Goal: Task Accomplishment & Management: Complete application form

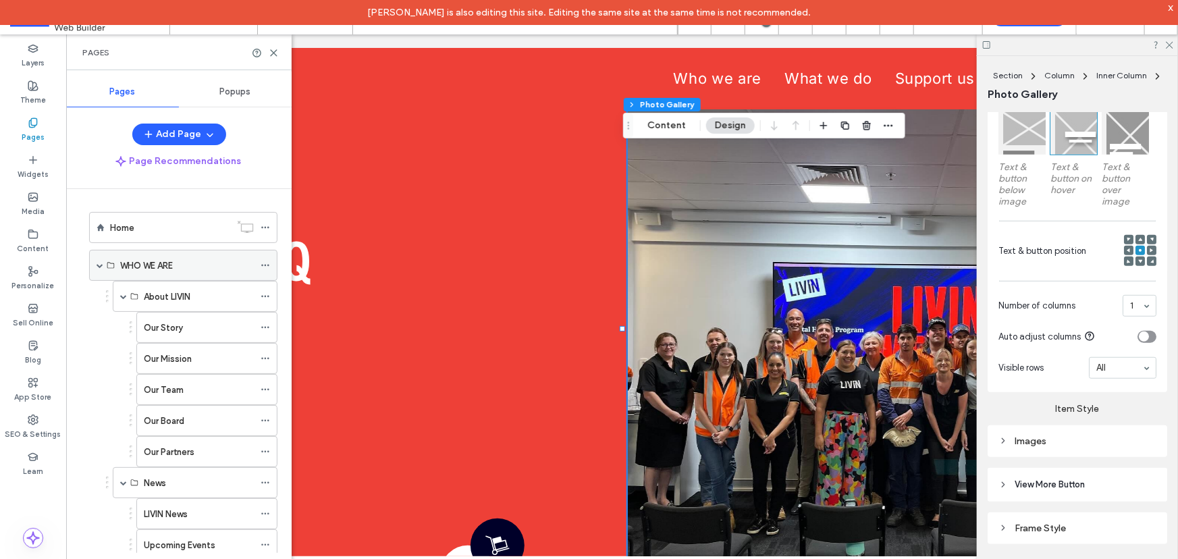
click at [100, 262] on span at bounding box center [100, 265] width 7 height 7
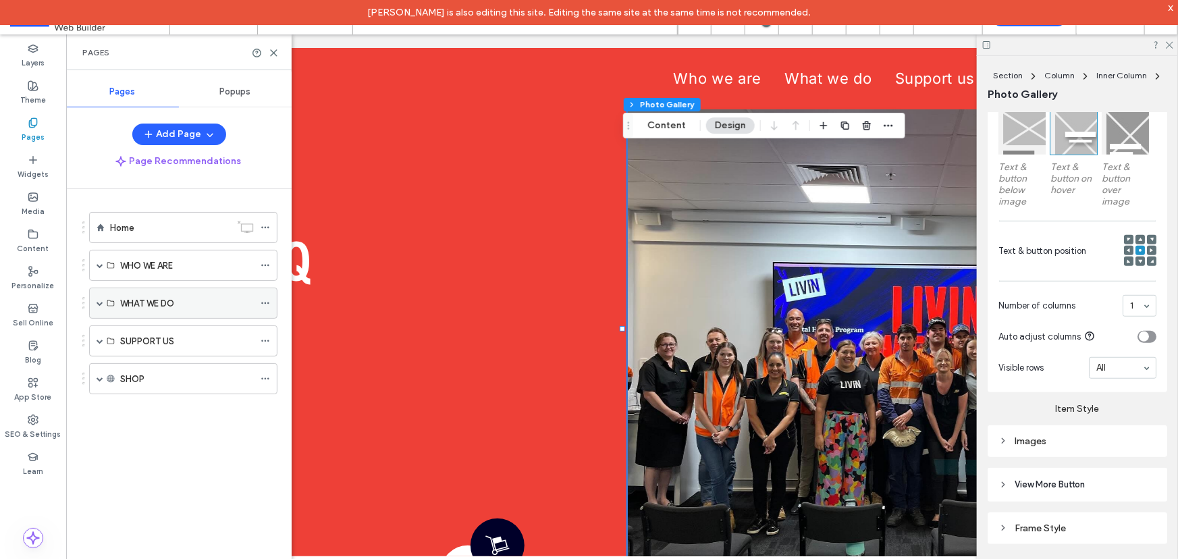
click at [102, 300] on span at bounding box center [100, 303] width 7 height 7
click at [97, 300] on span at bounding box center [100, 303] width 7 height 7
click at [103, 342] on span at bounding box center [100, 340] width 7 height 7
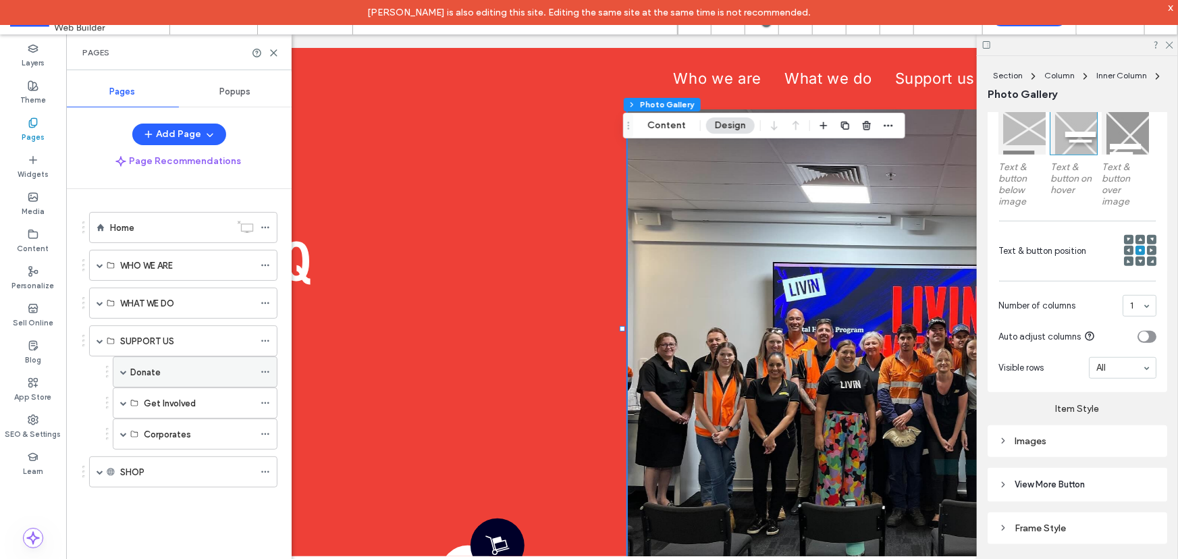
click at [127, 365] on div "Donate" at bounding box center [195, 371] width 165 height 31
click at [125, 366] on span at bounding box center [123, 372] width 7 height 30
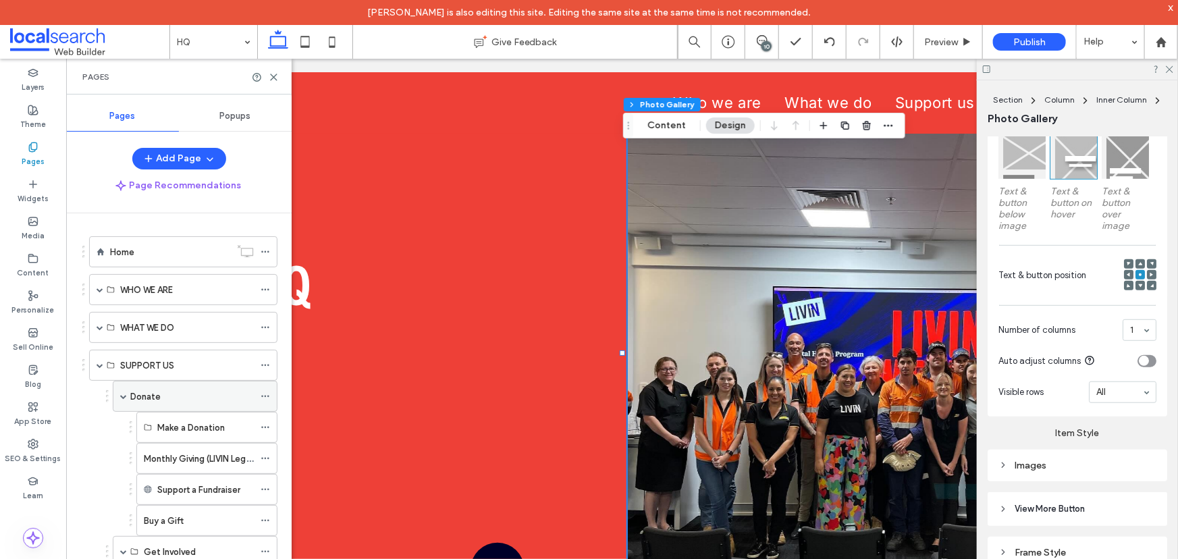
click at [162, 400] on div "Donate" at bounding box center [192, 396] width 124 height 14
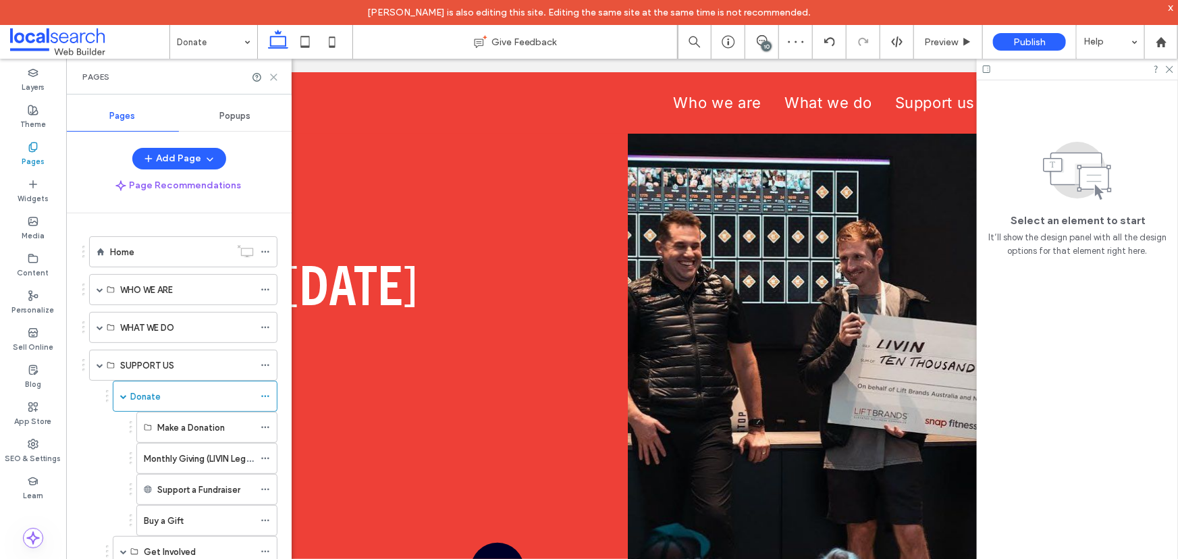
click at [277, 74] on icon at bounding box center [274, 77] width 10 height 10
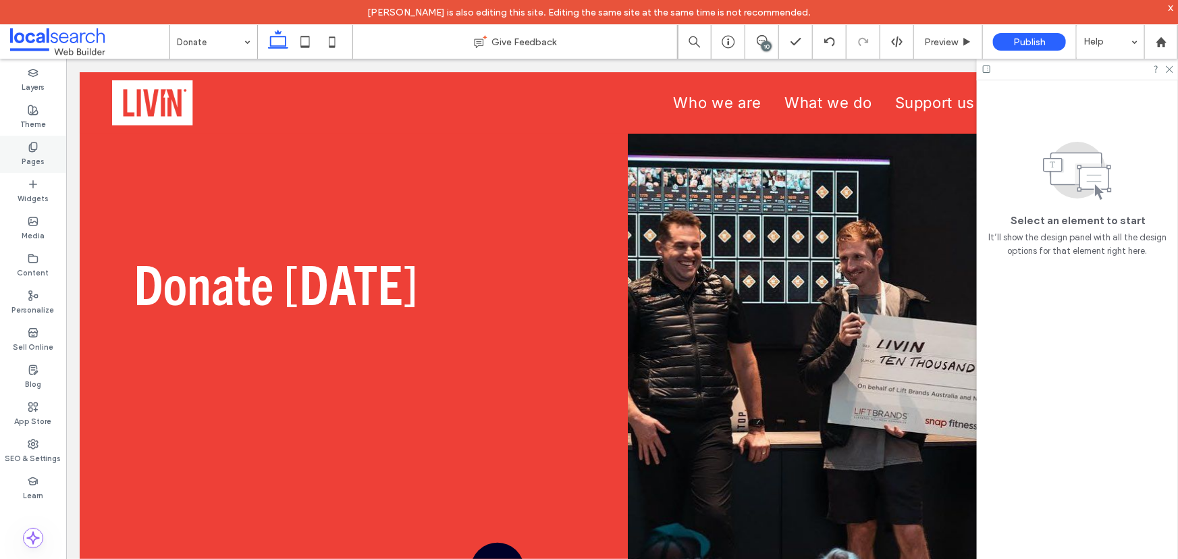
click at [49, 162] on div "Pages" at bounding box center [33, 154] width 66 height 37
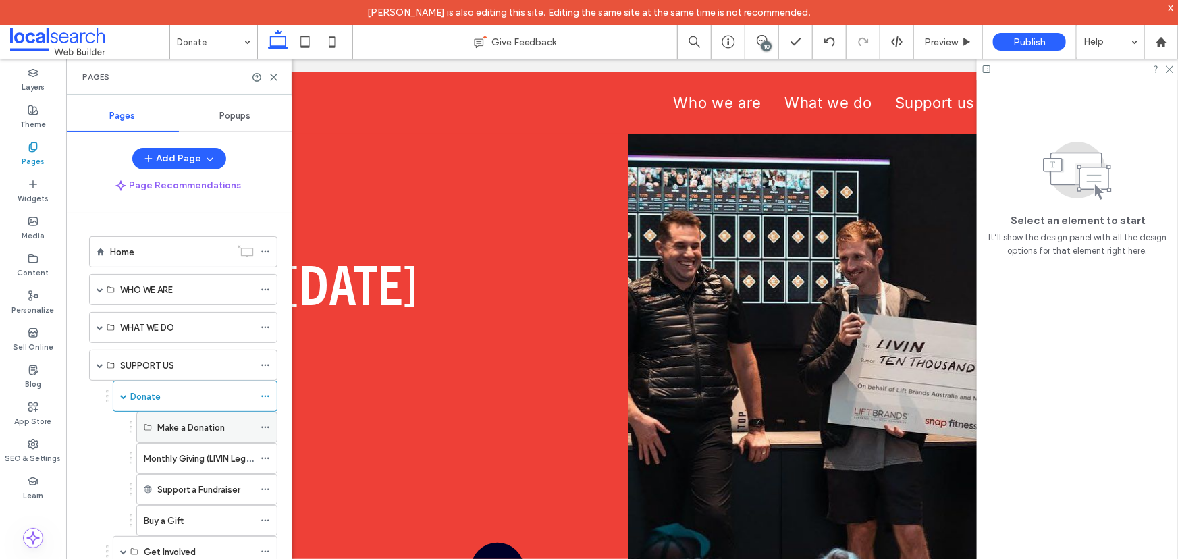
click at [178, 425] on label "Make a Donation" at bounding box center [190, 428] width 67 height 24
click at [194, 428] on label "Make a Donation" at bounding box center [190, 428] width 67 height 24
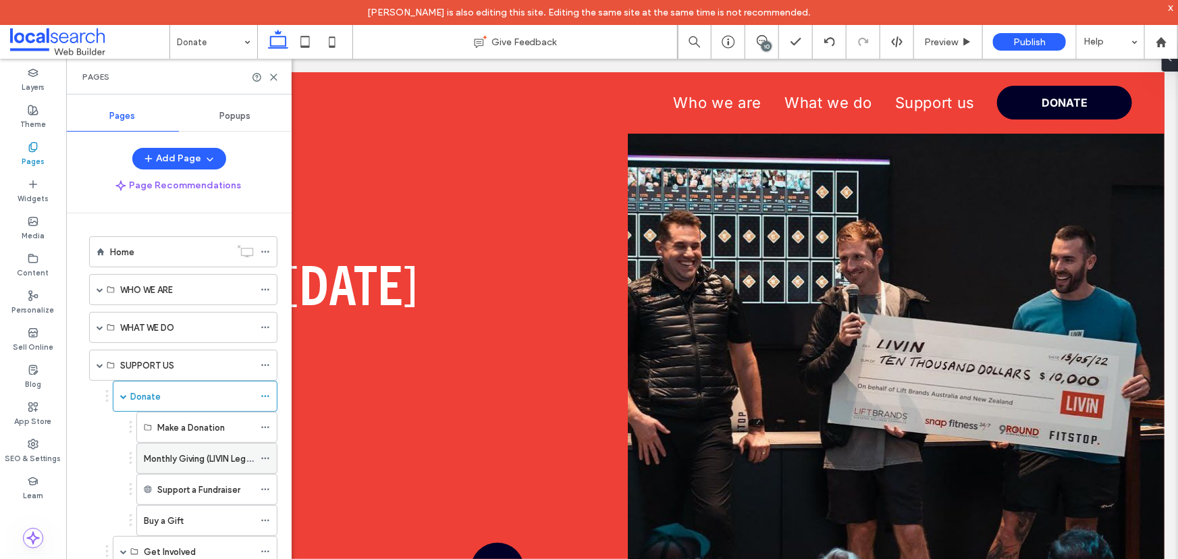
scroll to position [83, 0]
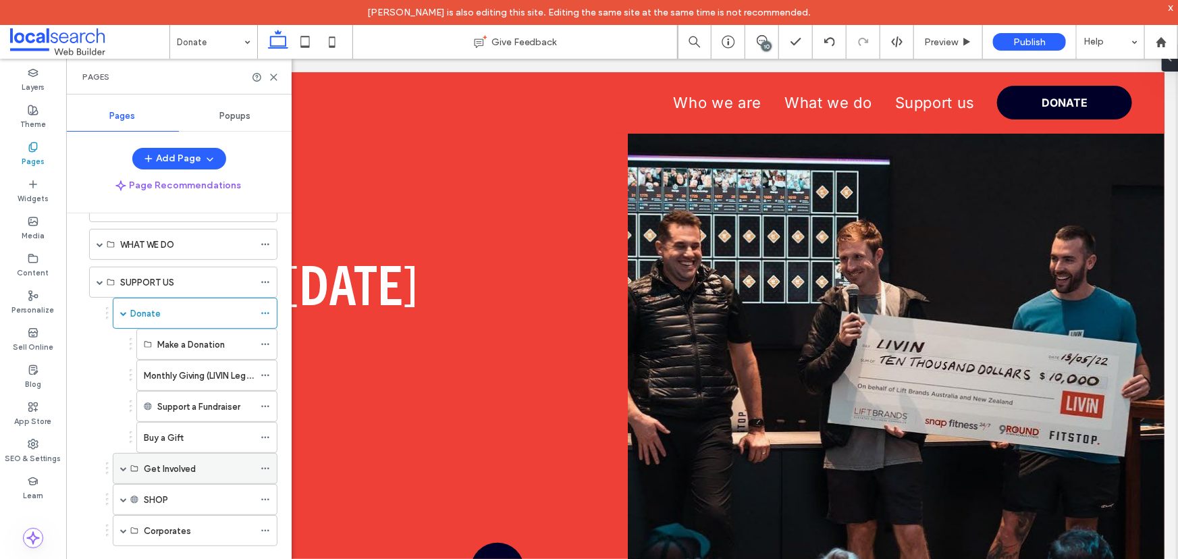
click at [122, 466] on span at bounding box center [123, 468] width 7 height 7
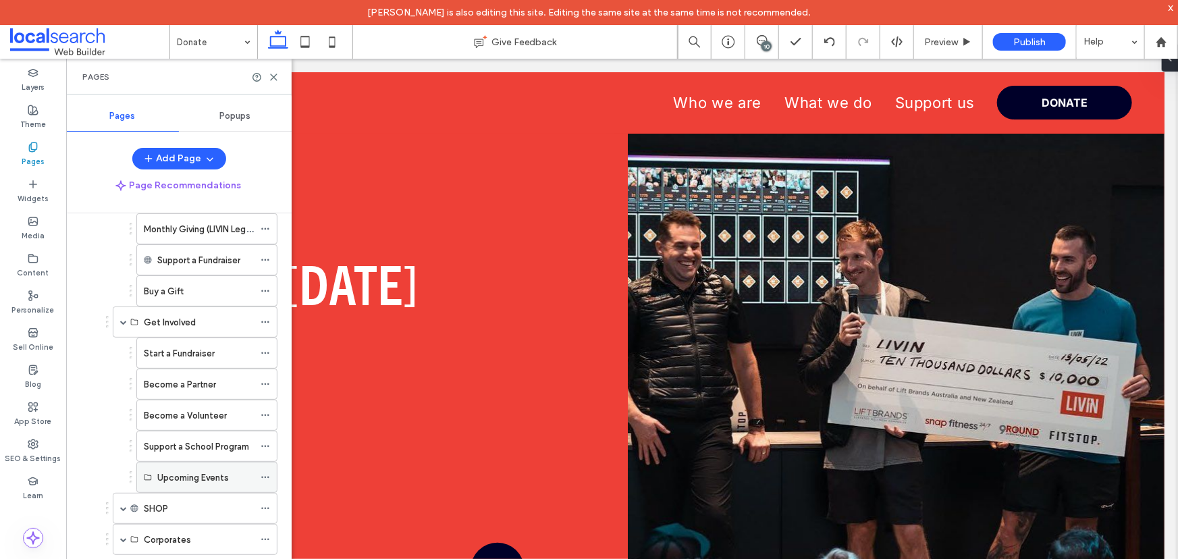
scroll to position [238, 0]
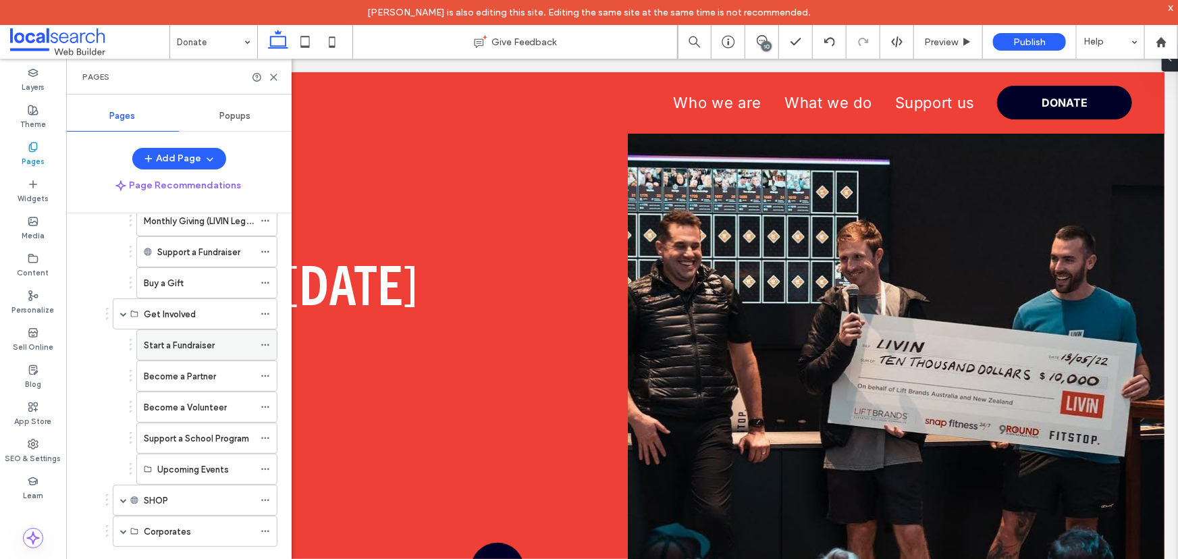
click at [189, 342] on label "Start a Fundraiser" at bounding box center [179, 345] width 71 height 24
click at [272, 76] on use at bounding box center [274, 77] width 6 height 6
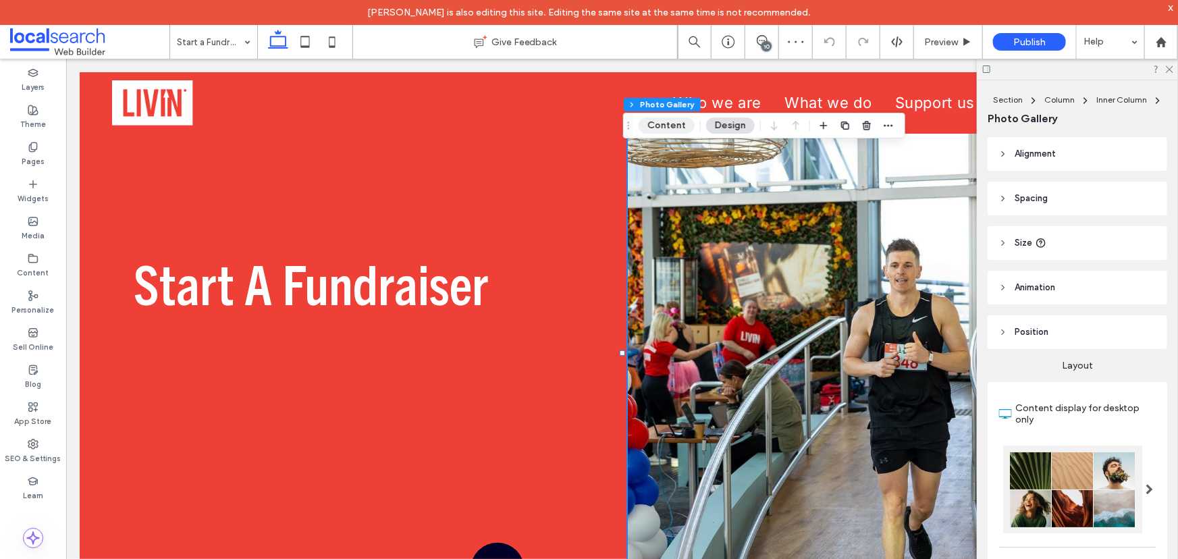
click at [659, 132] on button "Content" at bounding box center [667, 125] width 56 height 16
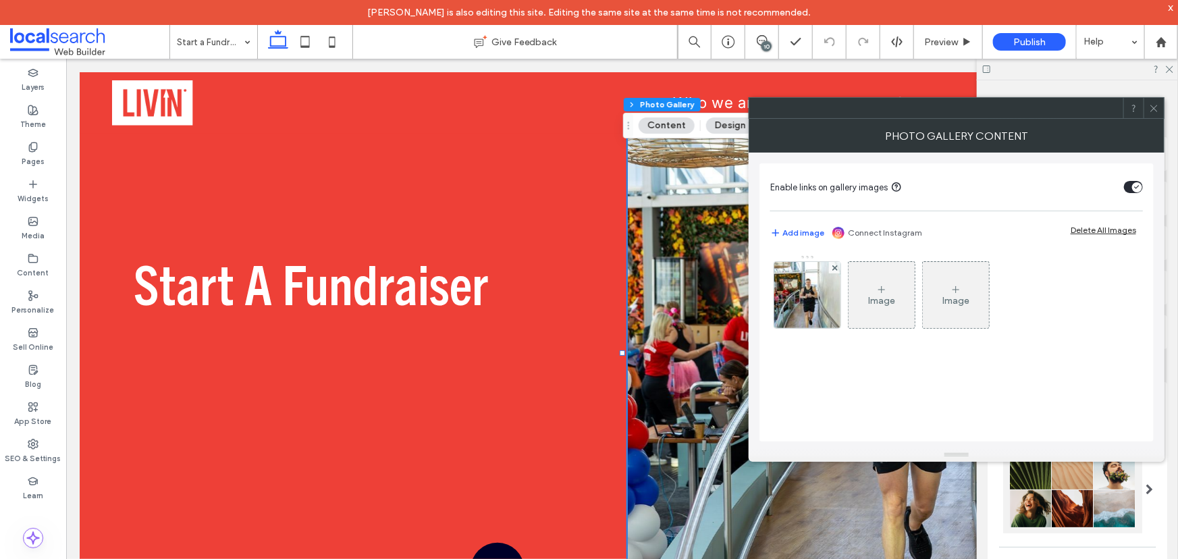
click at [826, 304] on img at bounding box center [807, 295] width 99 height 66
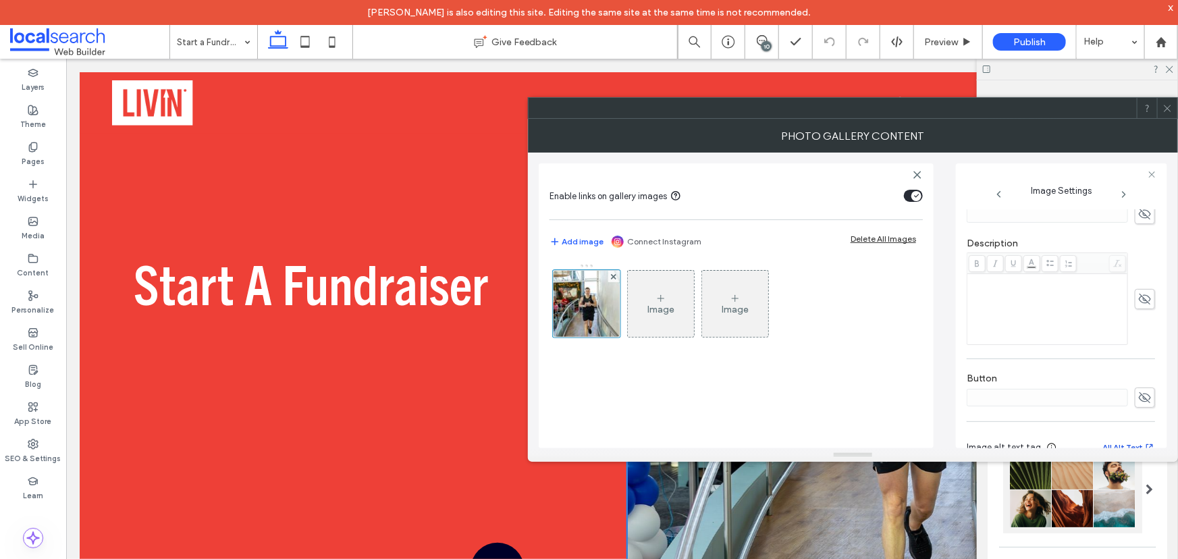
scroll to position [421, 0]
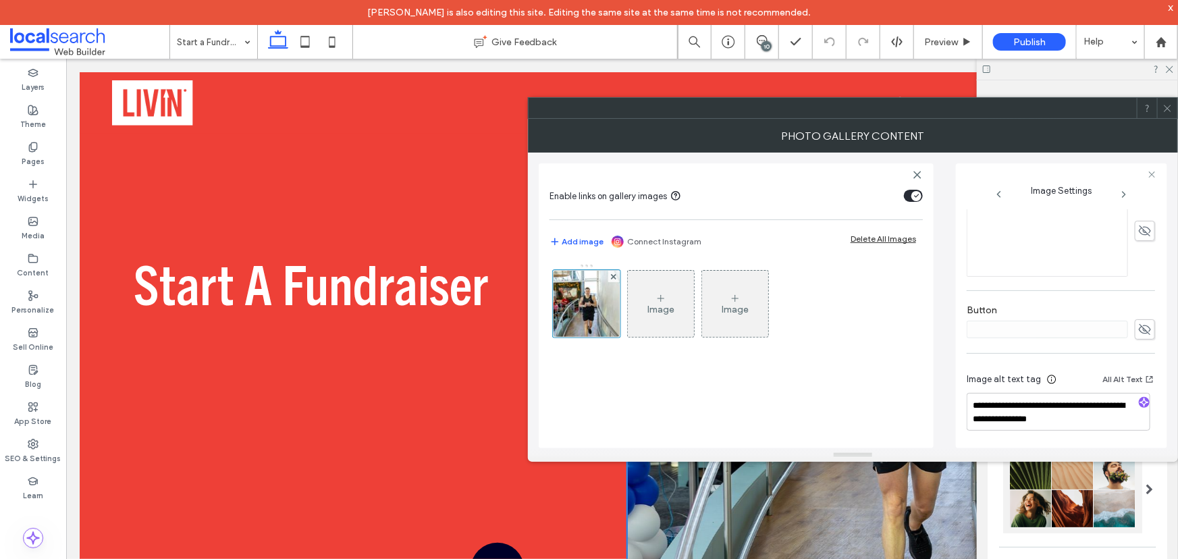
click at [1163, 109] on icon at bounding box center [1167, 108] width 10 height 10
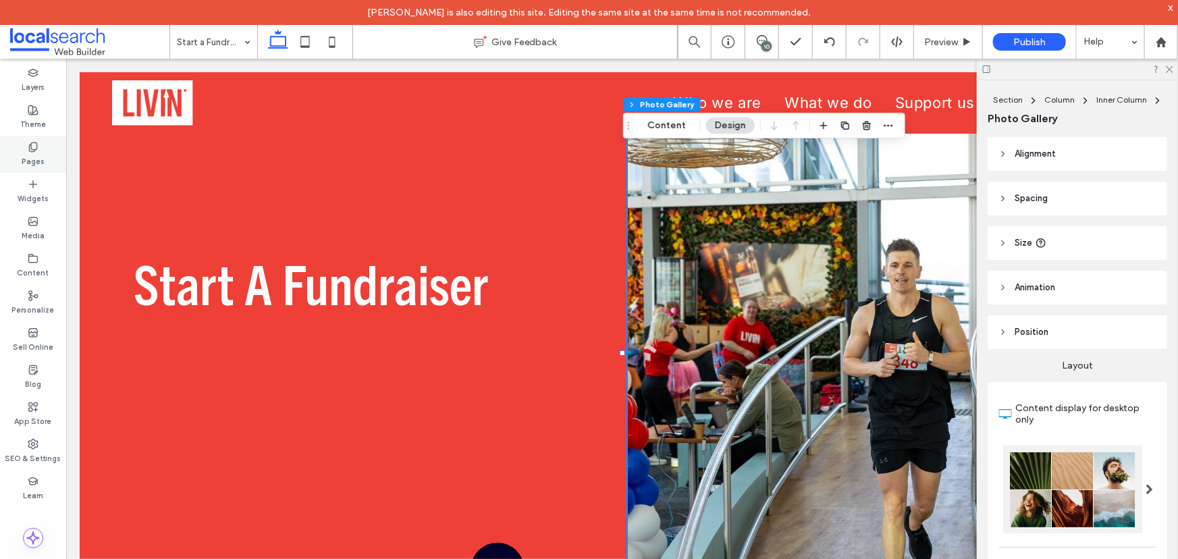
click at [40, 142] on div "Pages" at bounding box center [33, 154] width 66 height 37
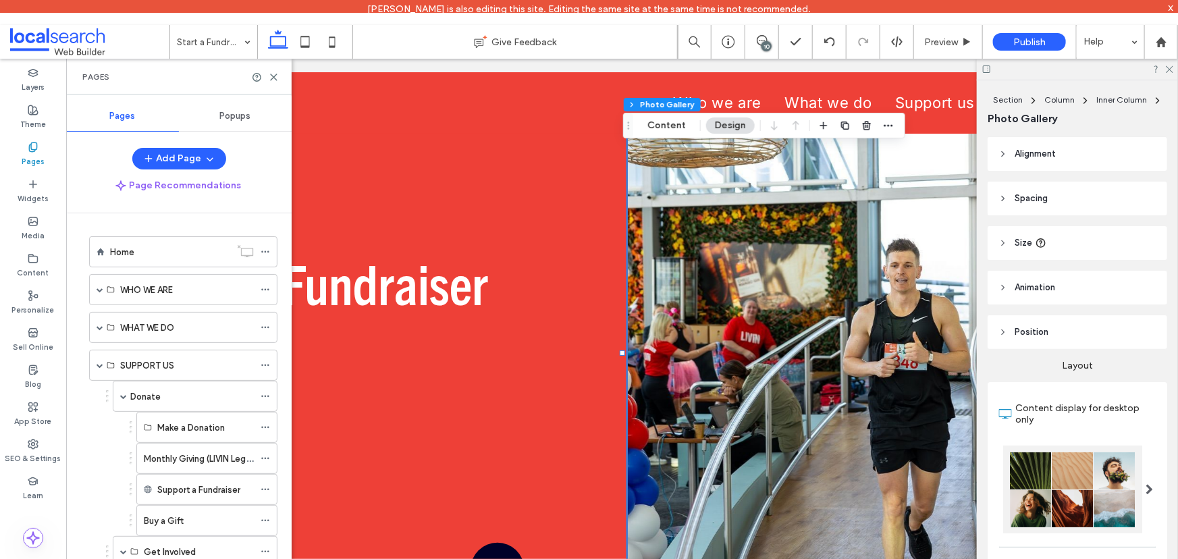
scroll to position [238, 0]
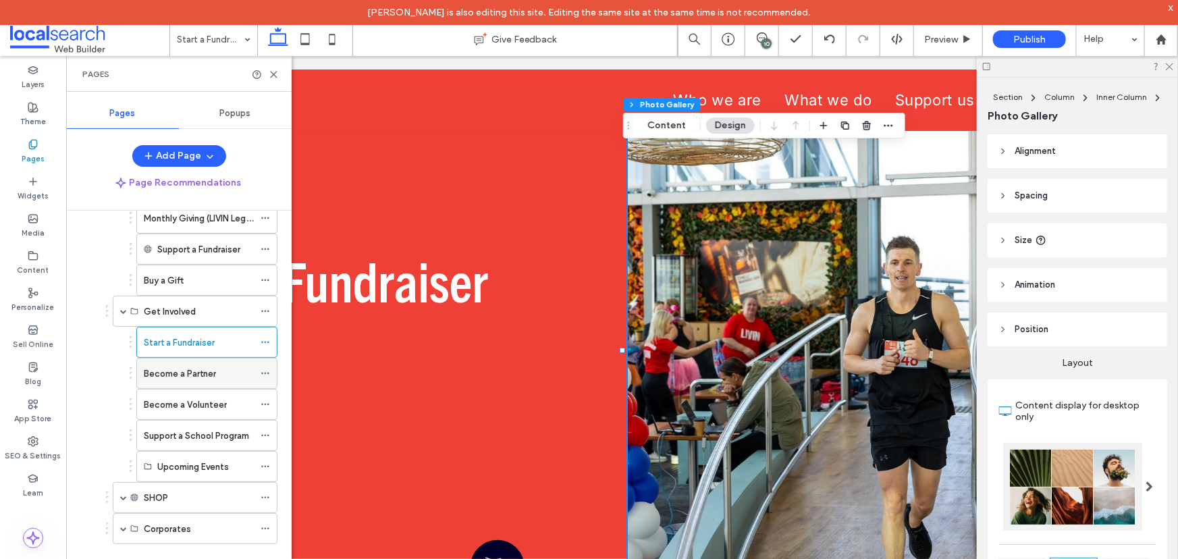
click at [178, 368] on label "Become a Partner" at bounding box center [180, 374] width 72 height 24
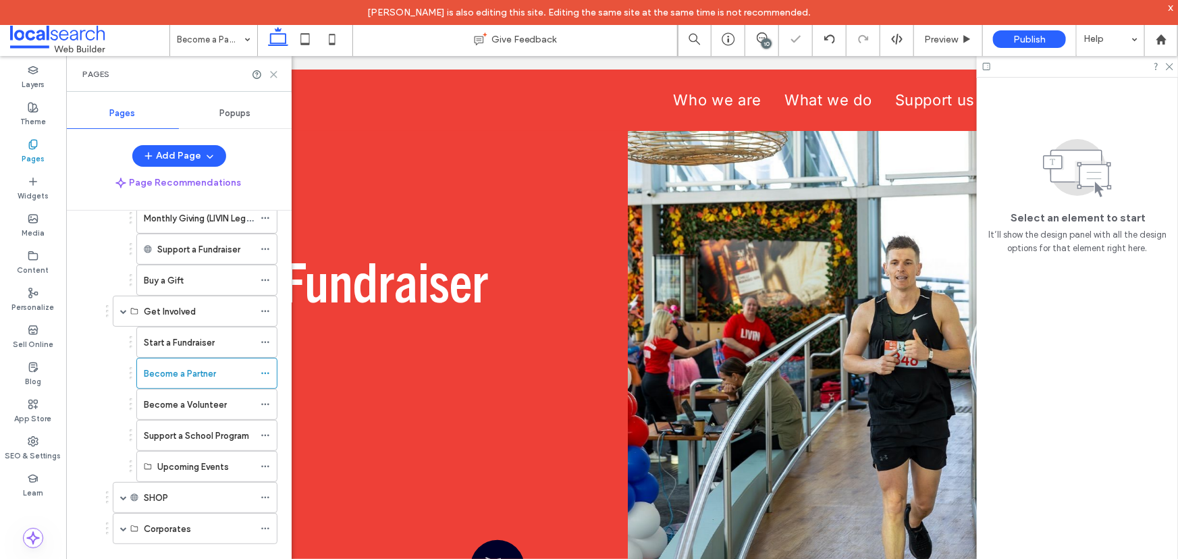
click at [273, 72] on icon at bounding box center [274, 75] width 10 height 10
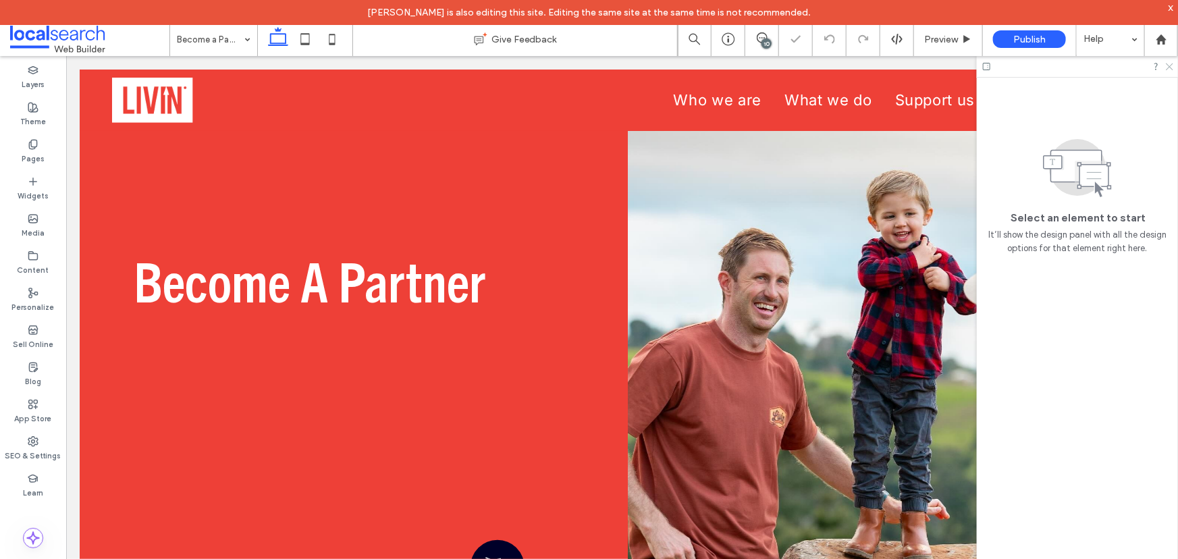
click at [1168, 66] on icon at bounding box center [1168, 65] width 9 height 9
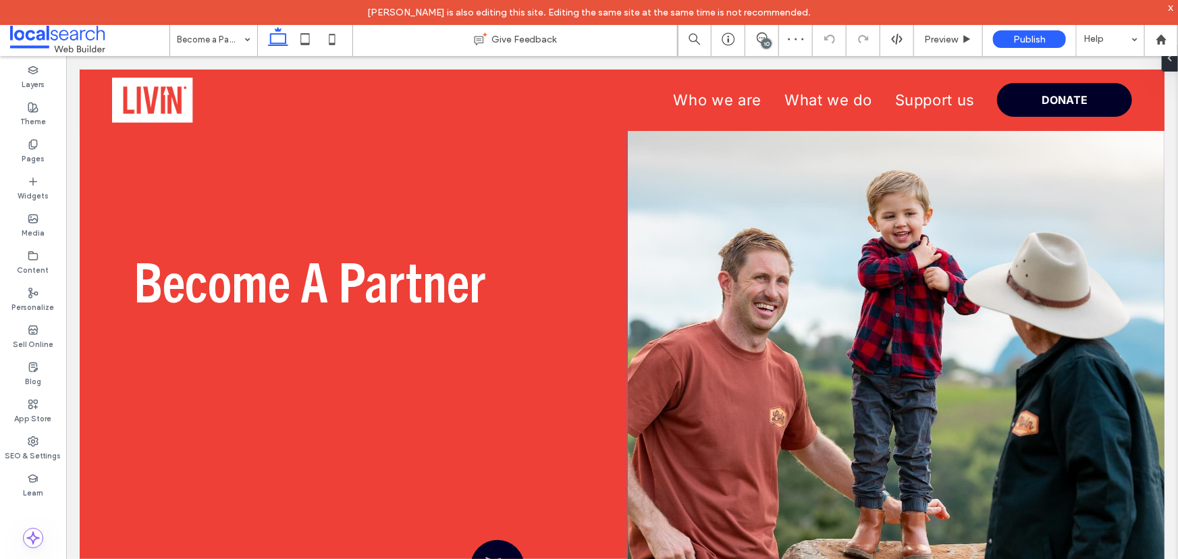
click at [753, 242] on link at bounding box center [895, 349] width 537 height 459
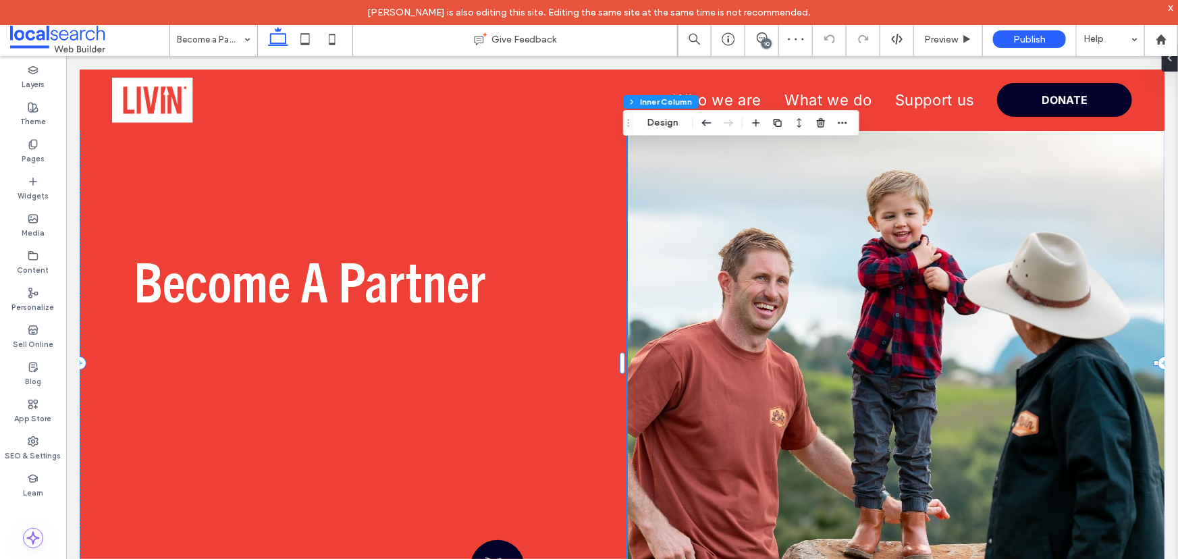
click at [788, 273] on link at bounding box center [895, 349] width 537 height 459
click at [664, 121] on button "Content" at bounding box center [667, 123] width 56 height 16
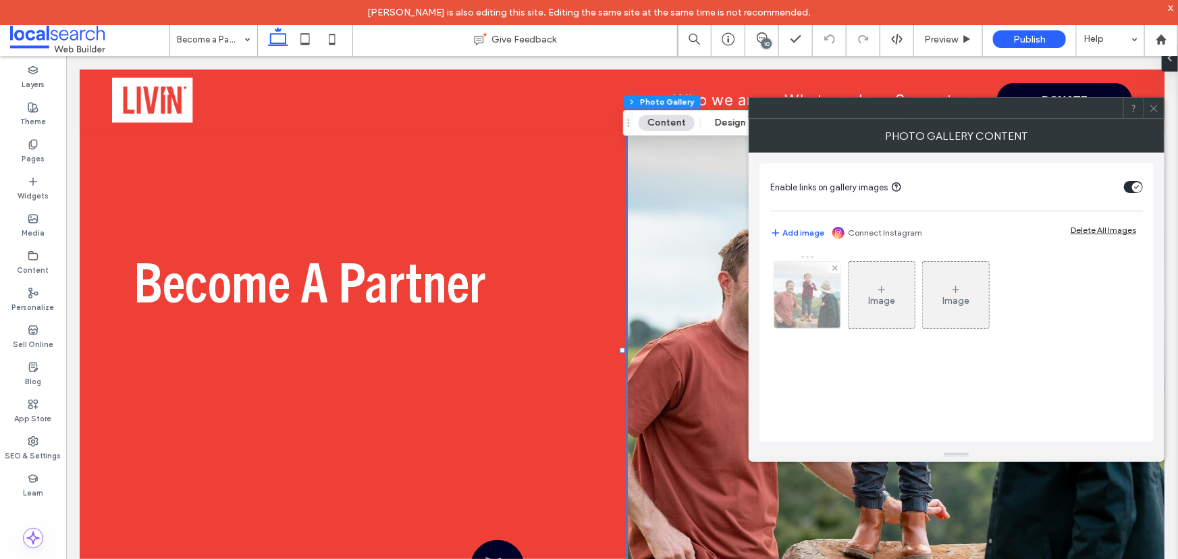
click at [808, 288] on img at bounding box center [807, 295] width 66 height 66
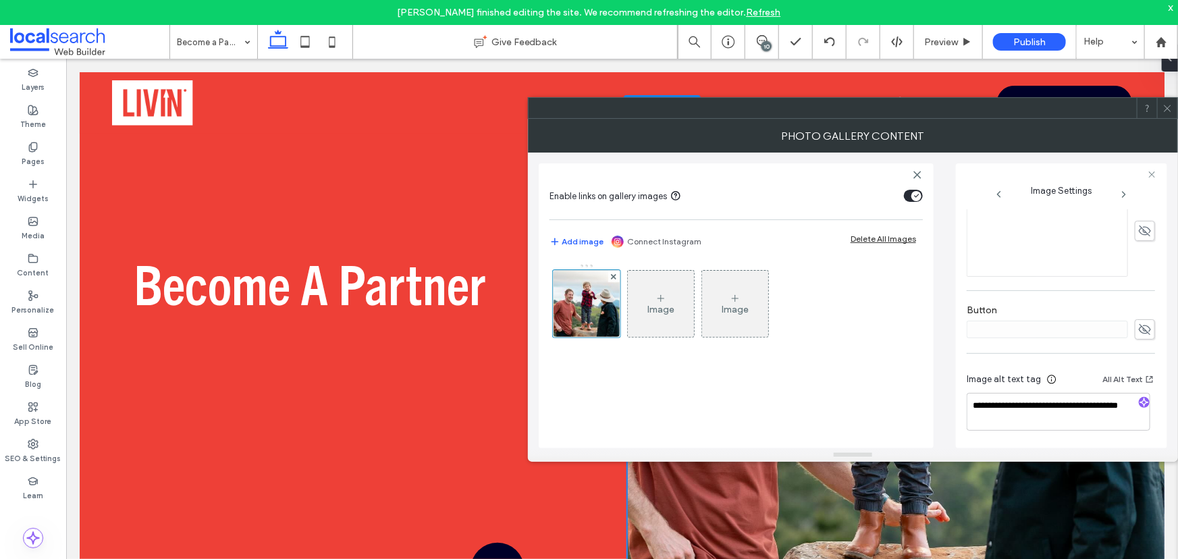
click at [1167, 111] on icon at bounding box center [1167, 108] width 10 height 10
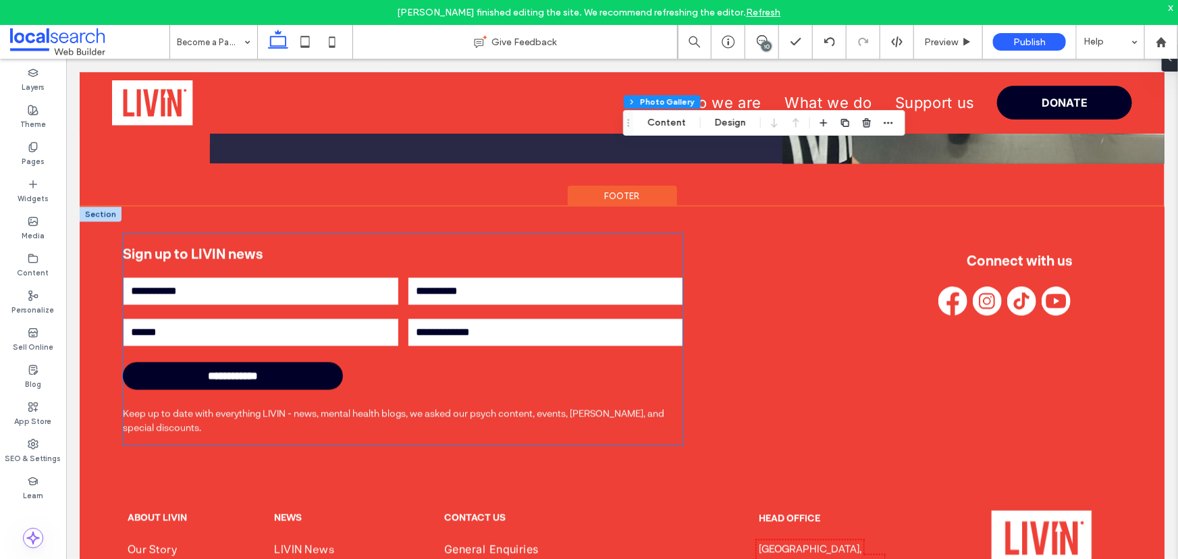
scroll to position [1411, 0]
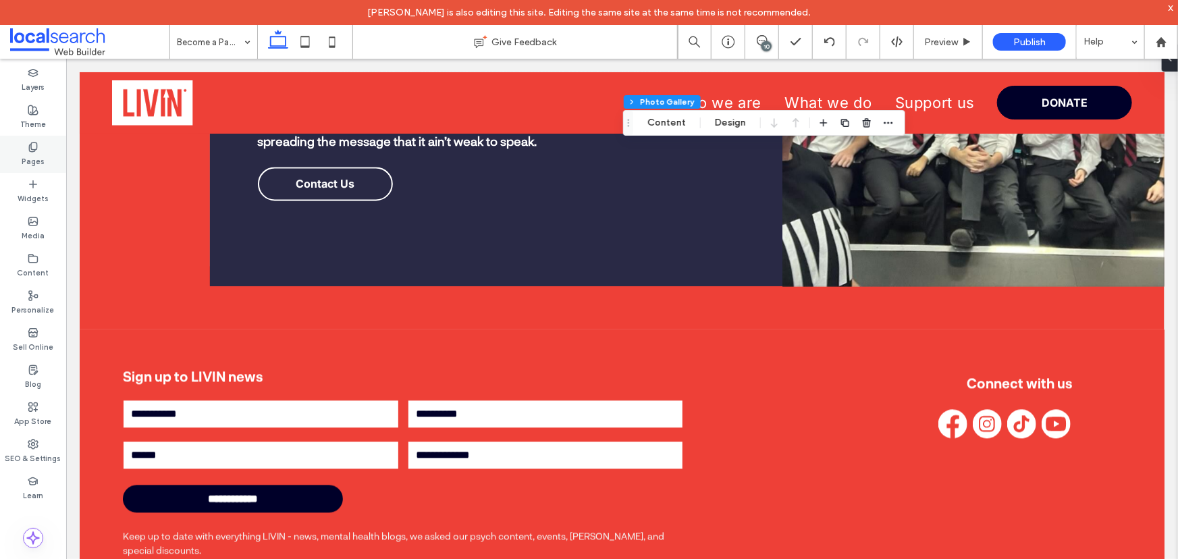
click at [25, 141] on div "Pages" at bounding box center [33, 154] width 66 height 37
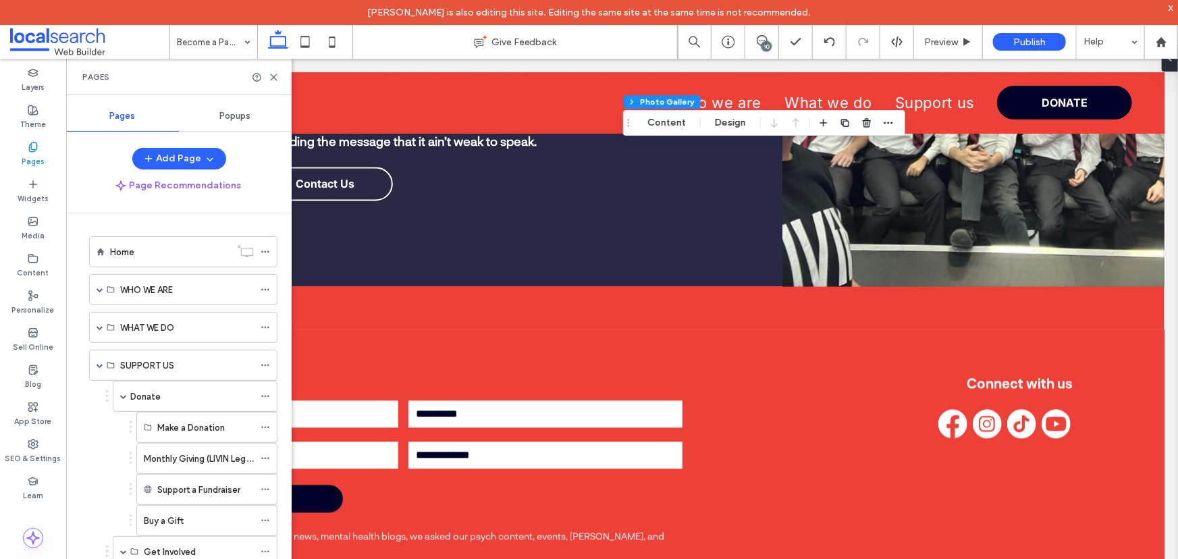
click at [25, 141] on div "Pages" at bounding box center [33, 154] width 66 height 37
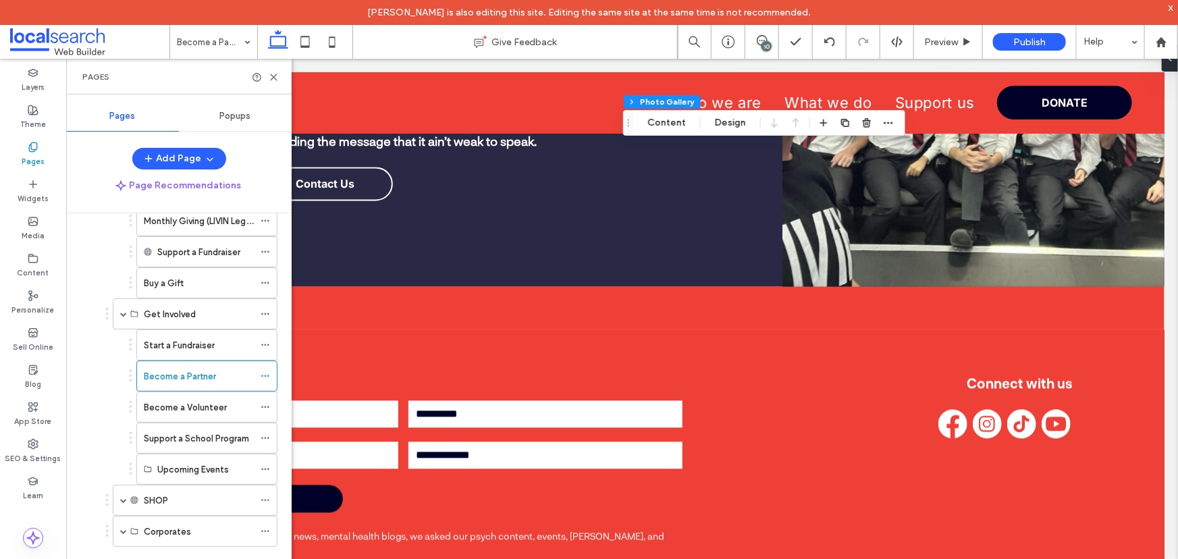
drag, startPoint x: 174, startPoint y: 402, endPoint x: 4, endPoint y: 479, distance: 186.4
click at [174, 402] on label "Become a Volunteer" at bounding box center [185, 408] width 83 height 24
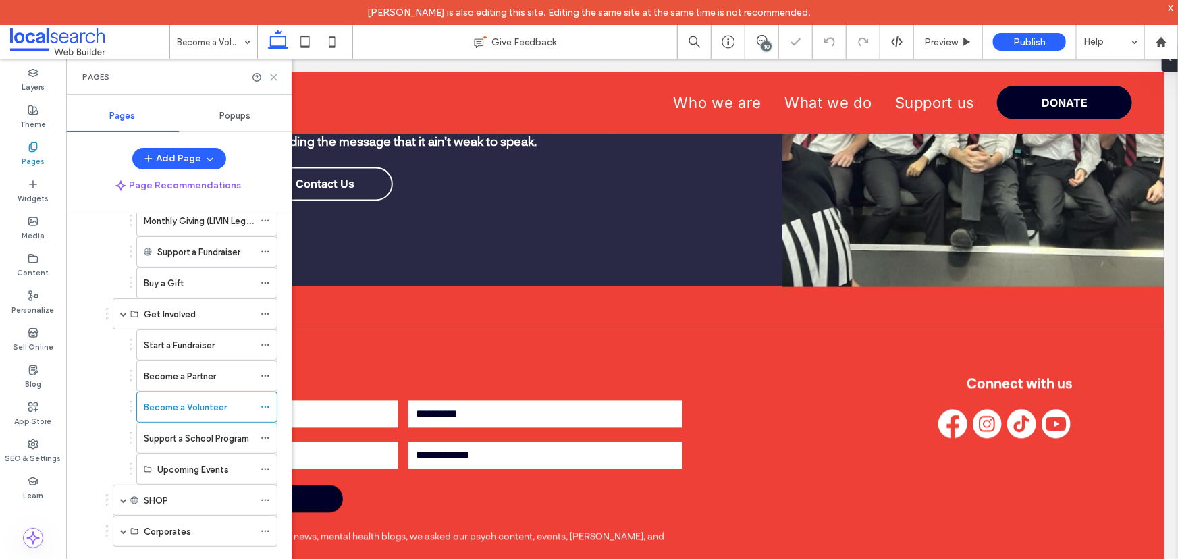
click at [274, 76] on use at bounding box center [274, 77] width 6 height 6
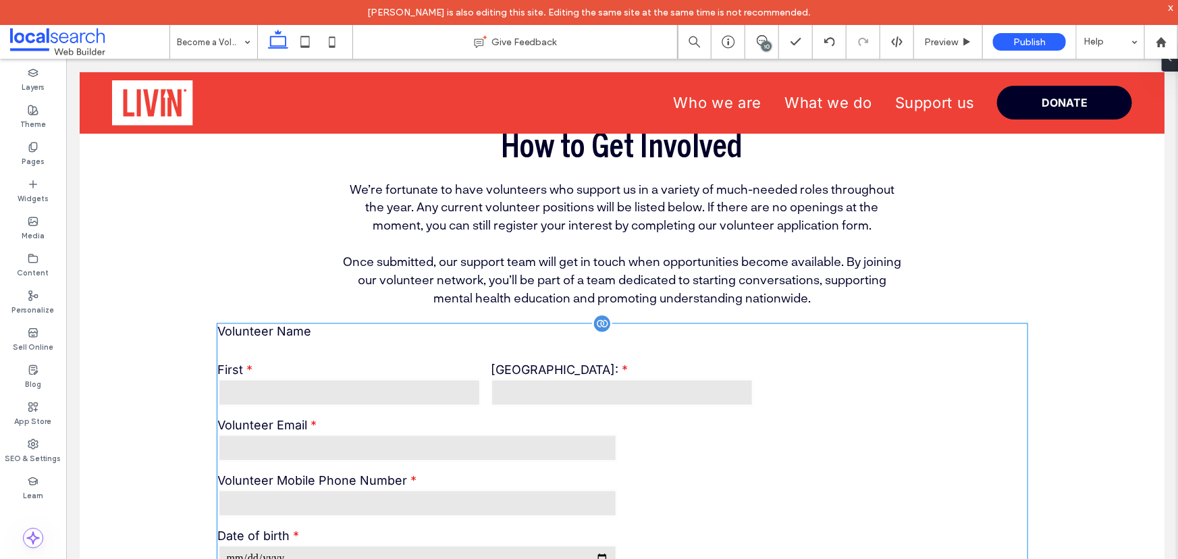
scroll to position [1289, 0]
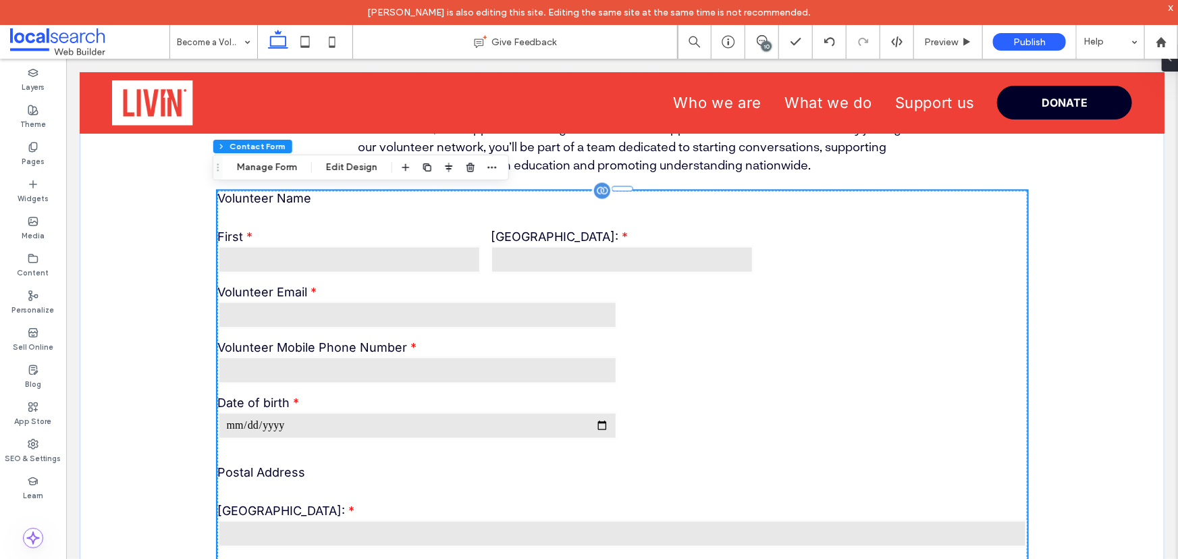
type input "*"
type input "***"
click at [514, 333] on div "Volunteer Email" at bounding box center [417, 306] width 410 height 55
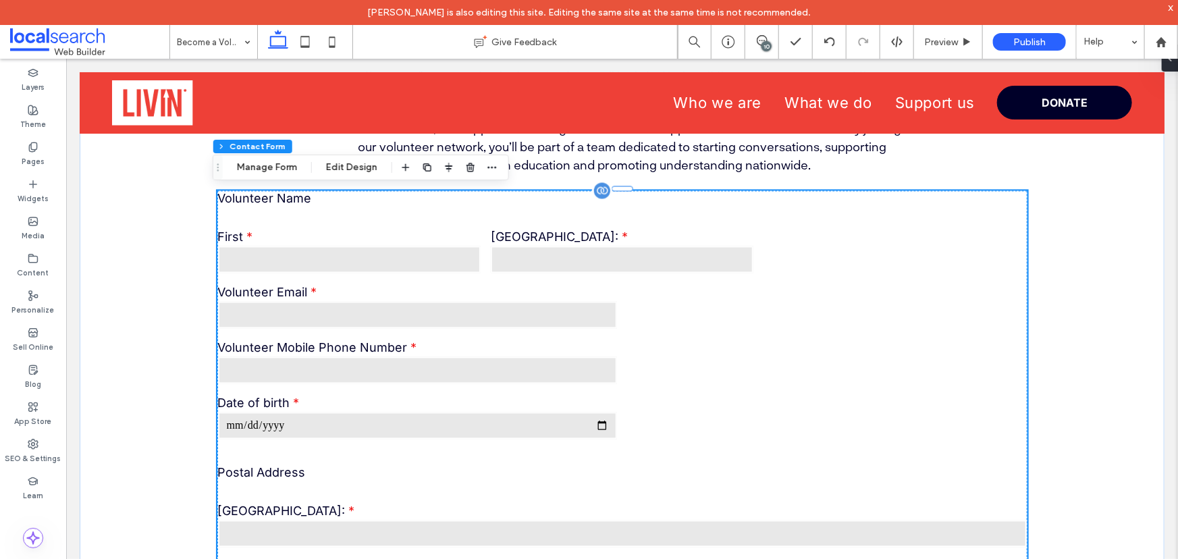
drag, startPoint x: 817, startPoint y: 374, endPoint x: 796, endPoint y: 374, distance: 21.6
type input "*"
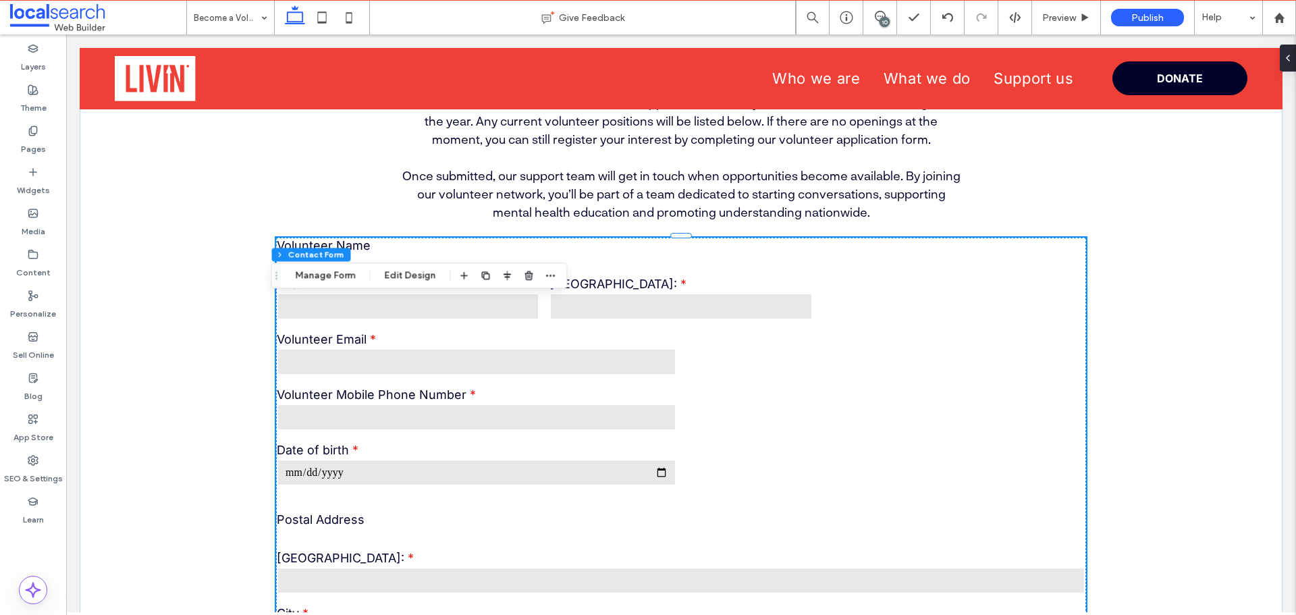
scroll to position [1166, 0]
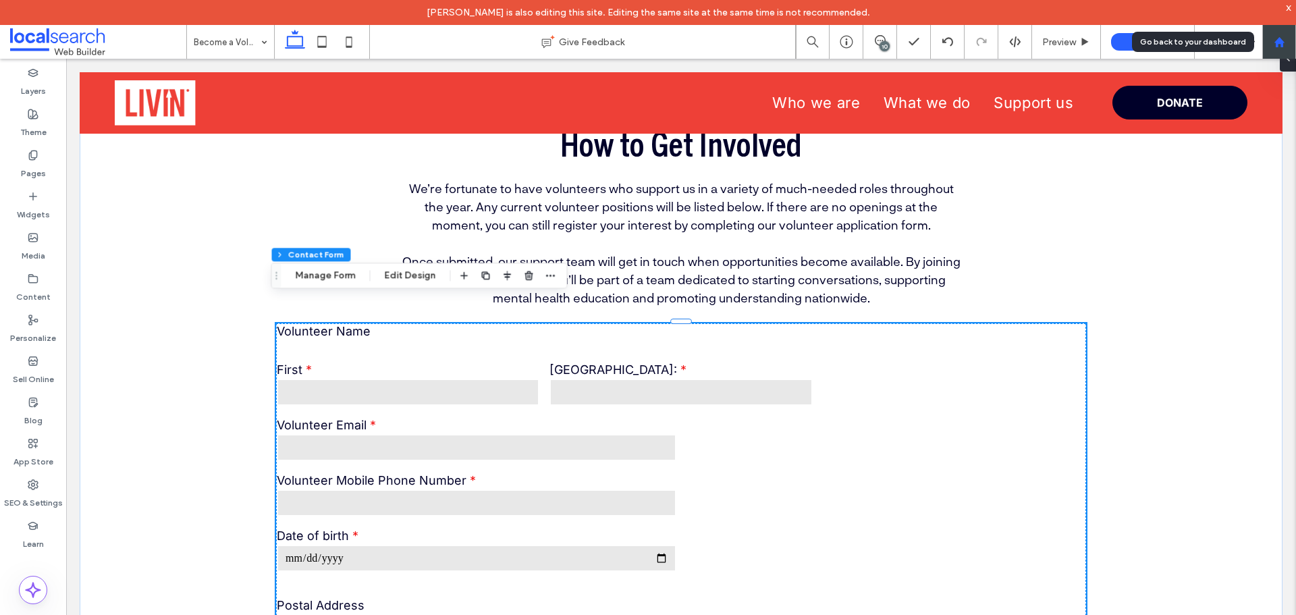
click at [1177, 46] on icon at bounding box center [1279, 41] width 11 height 11
